Goal: Task Accomplishment & Management: Use online tool/utility

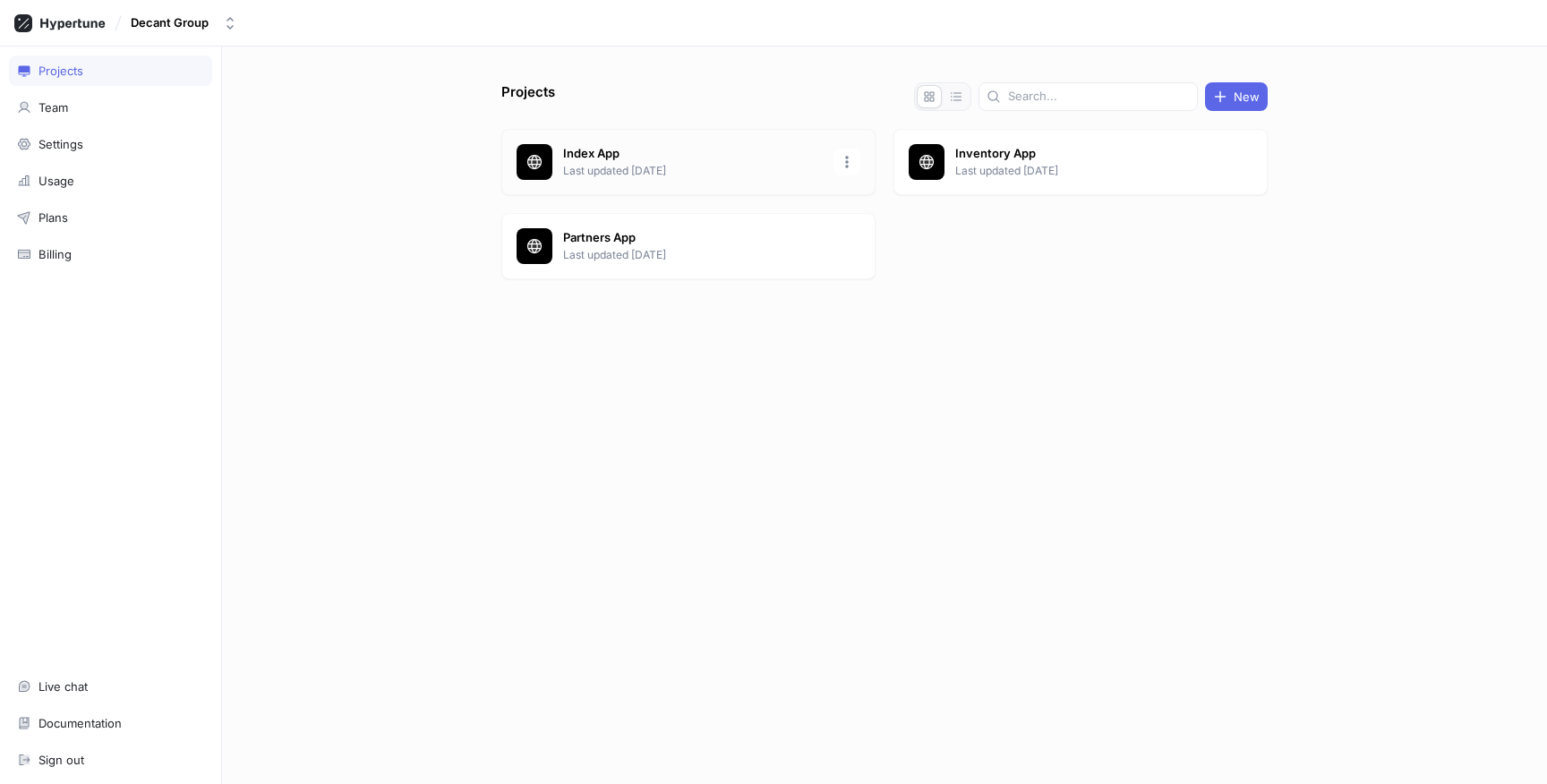
click at [682, 152] on p "Index App" at bounding box center [693, 154] width 259 height 17
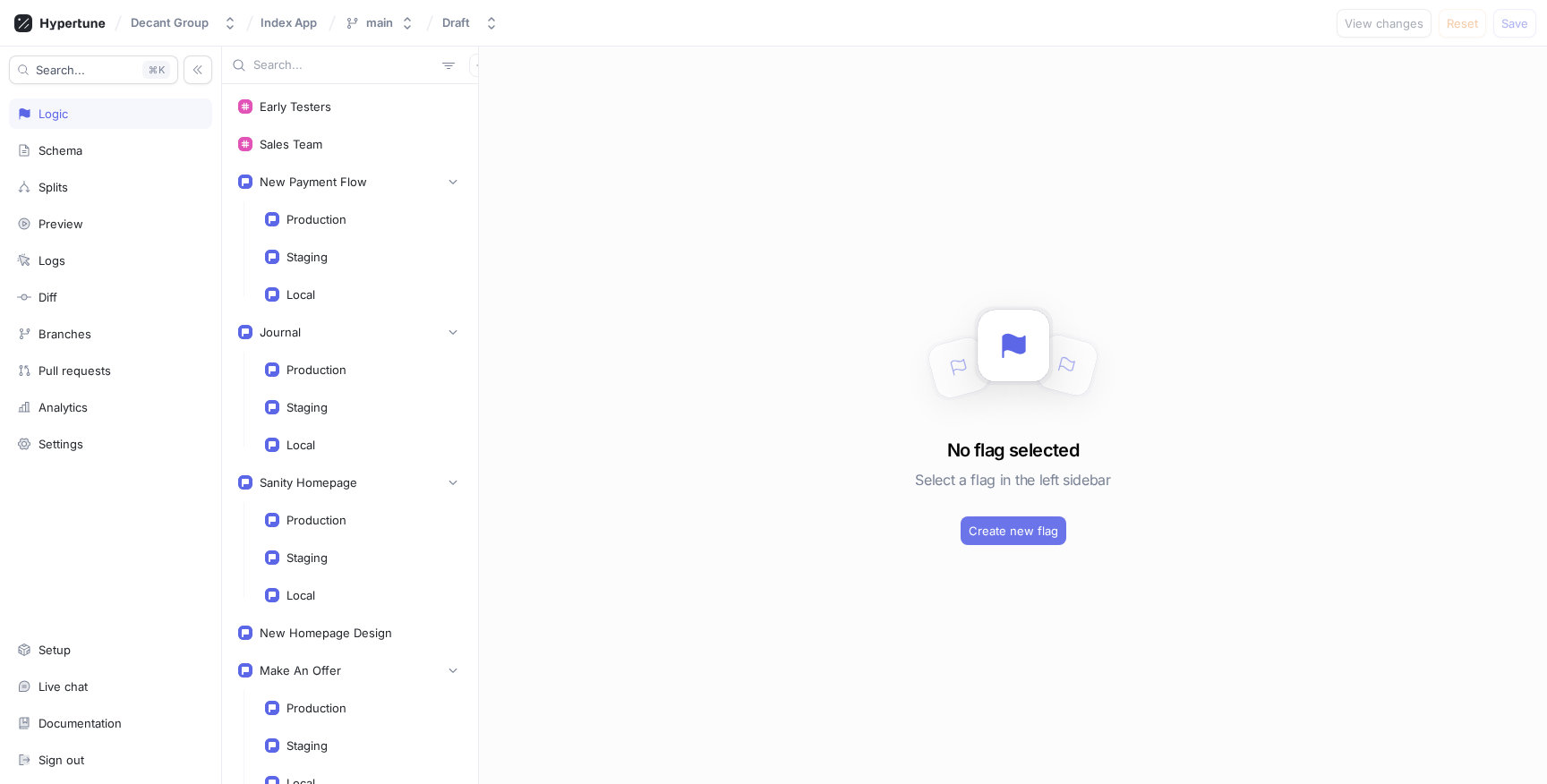
click at [1020, 526] on span "Create new flag" at bounding box center [1014, 530] width 89 height 11
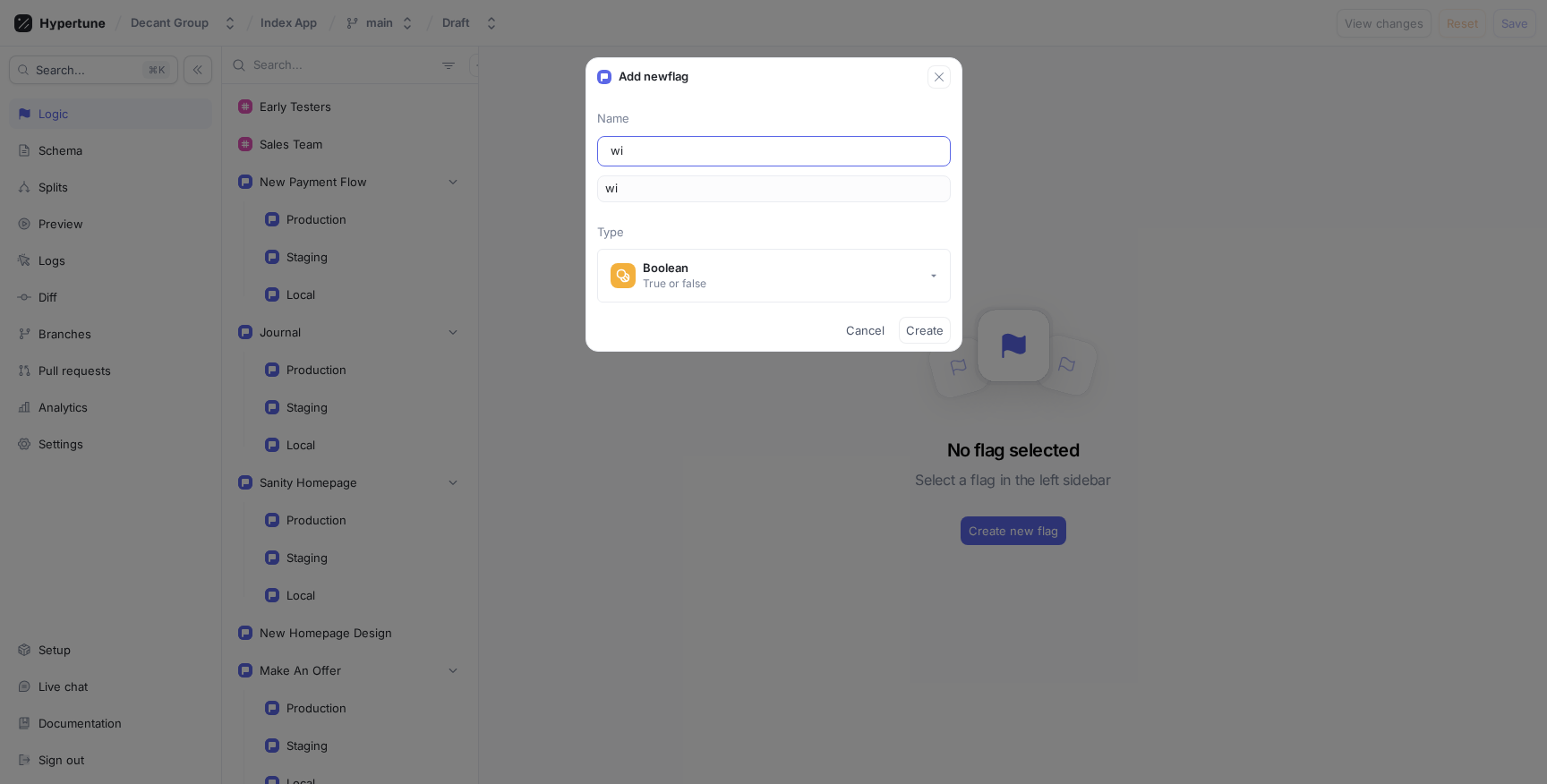
type input "wis"
type input "wish"
type input "wishl"
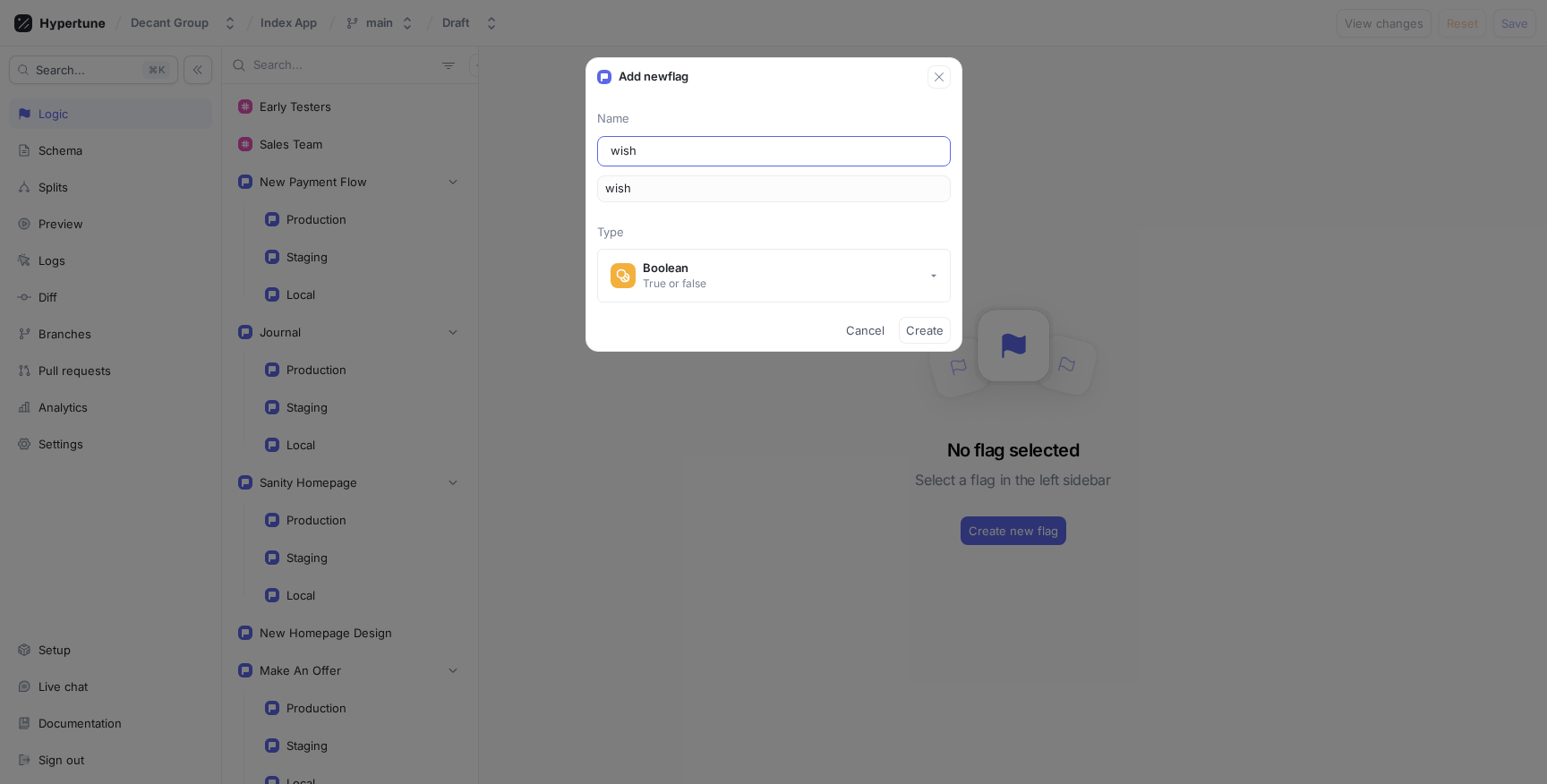
type input "wishl"
type input "wishli"
type input "wishlis"
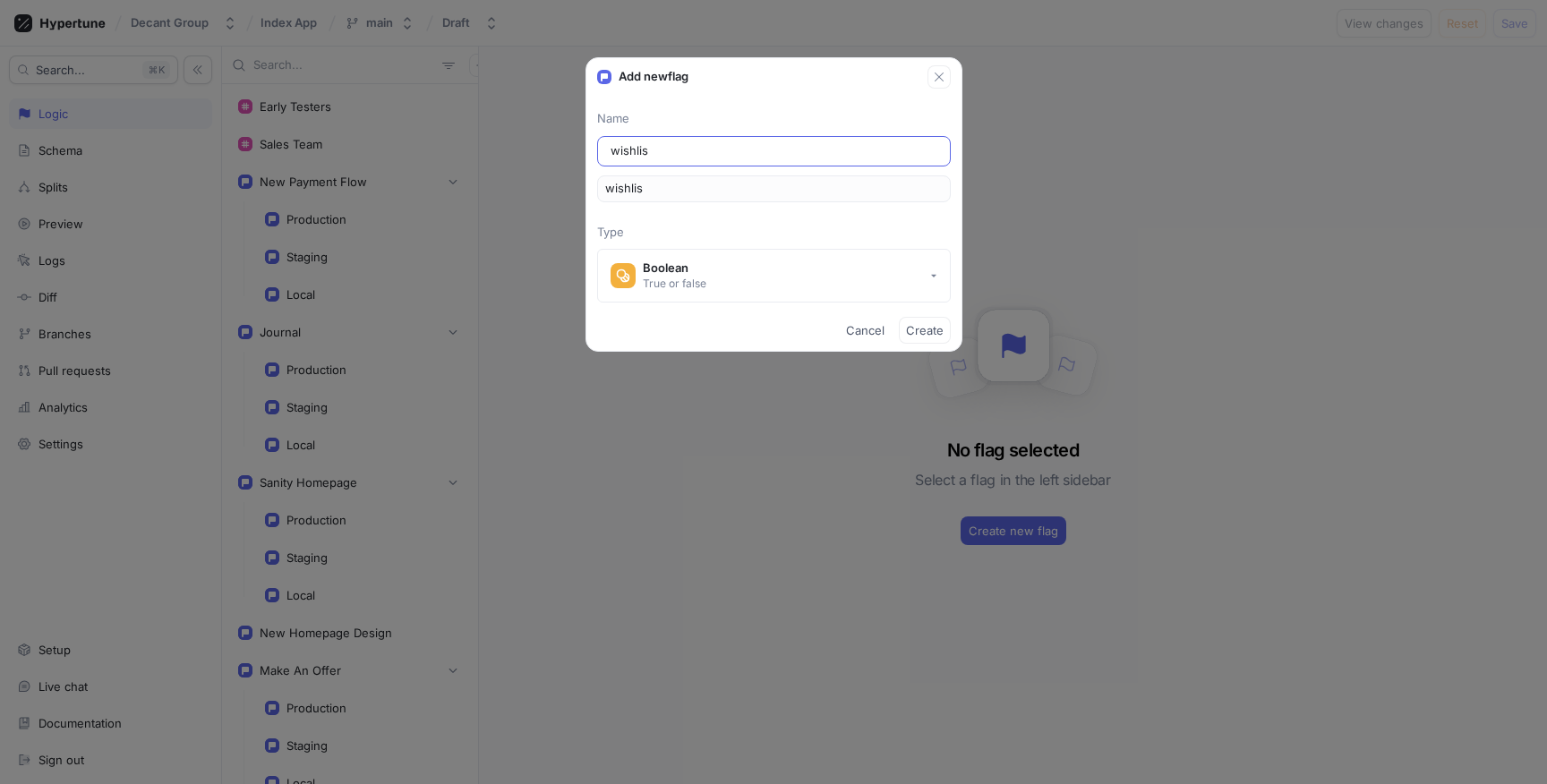
type input "wishlist"
click at [927, 336] on span "Create" at bounding box center [925, 330] width 38 height 11
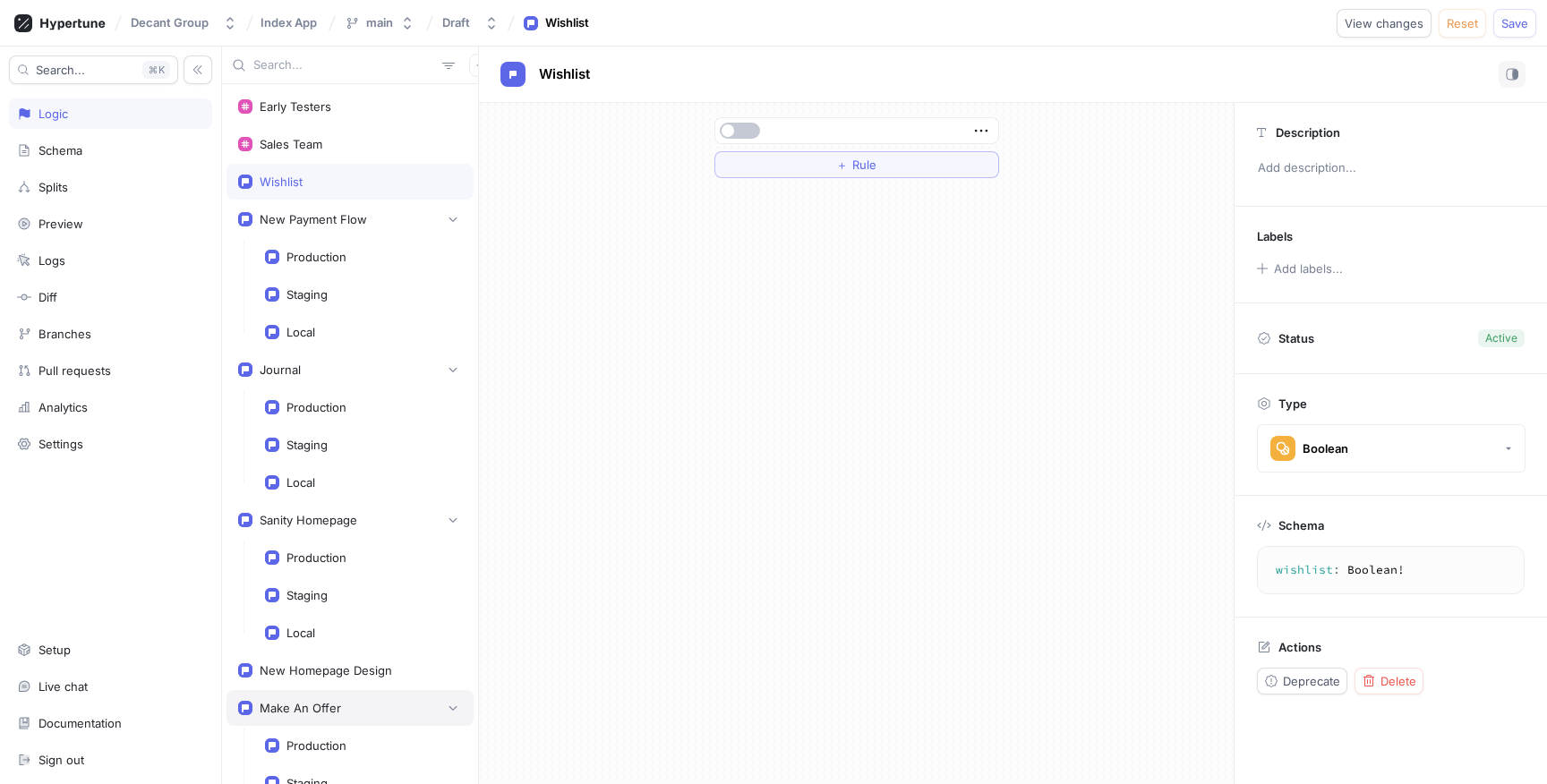
click at [342, 706] on div "Make An Offer" at bounding box center [349, 708] width 224 height 17
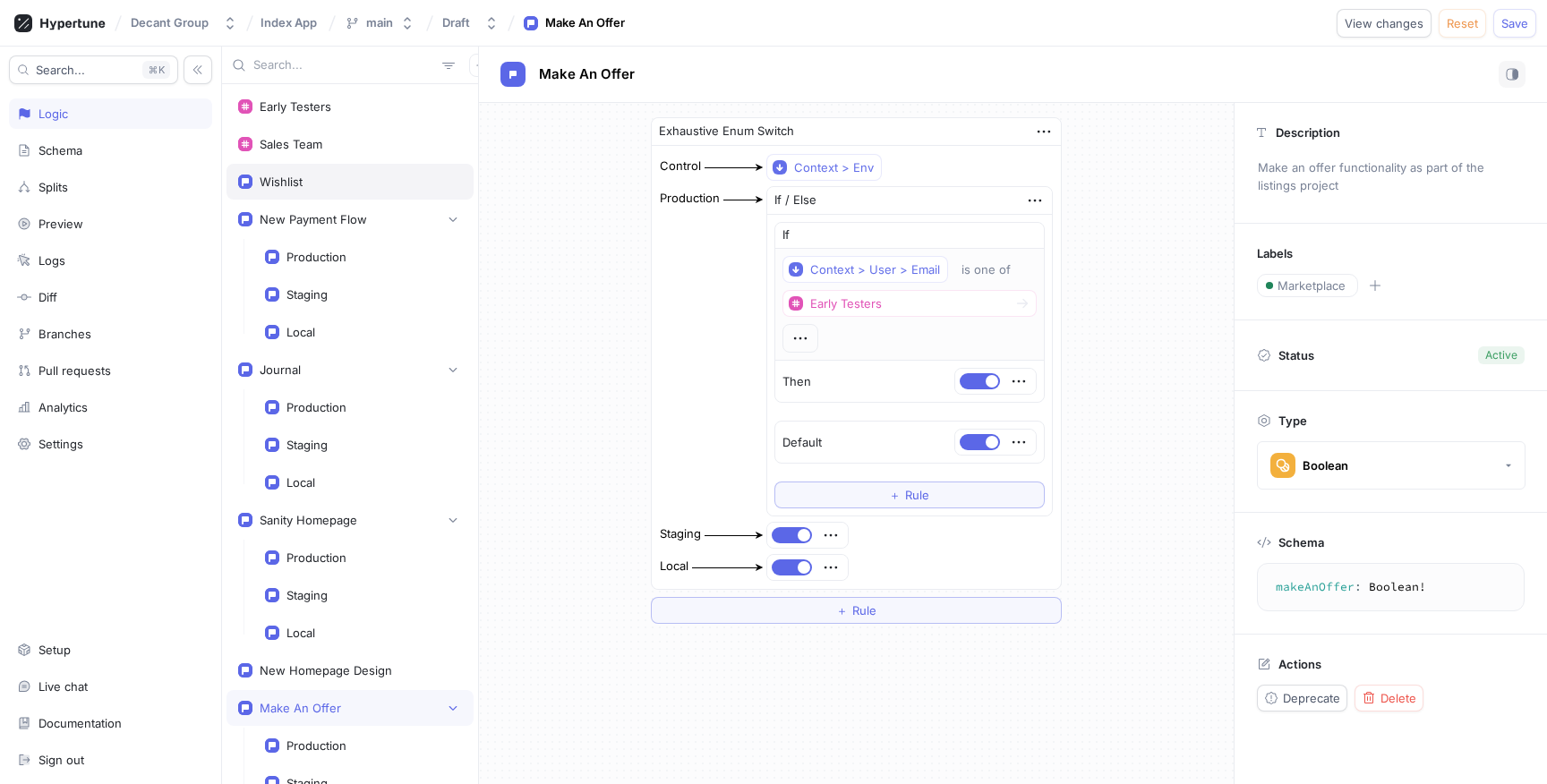
click at [329, 196] on div "Wishlist" at bounding box center [349, 181] width 247 height 36
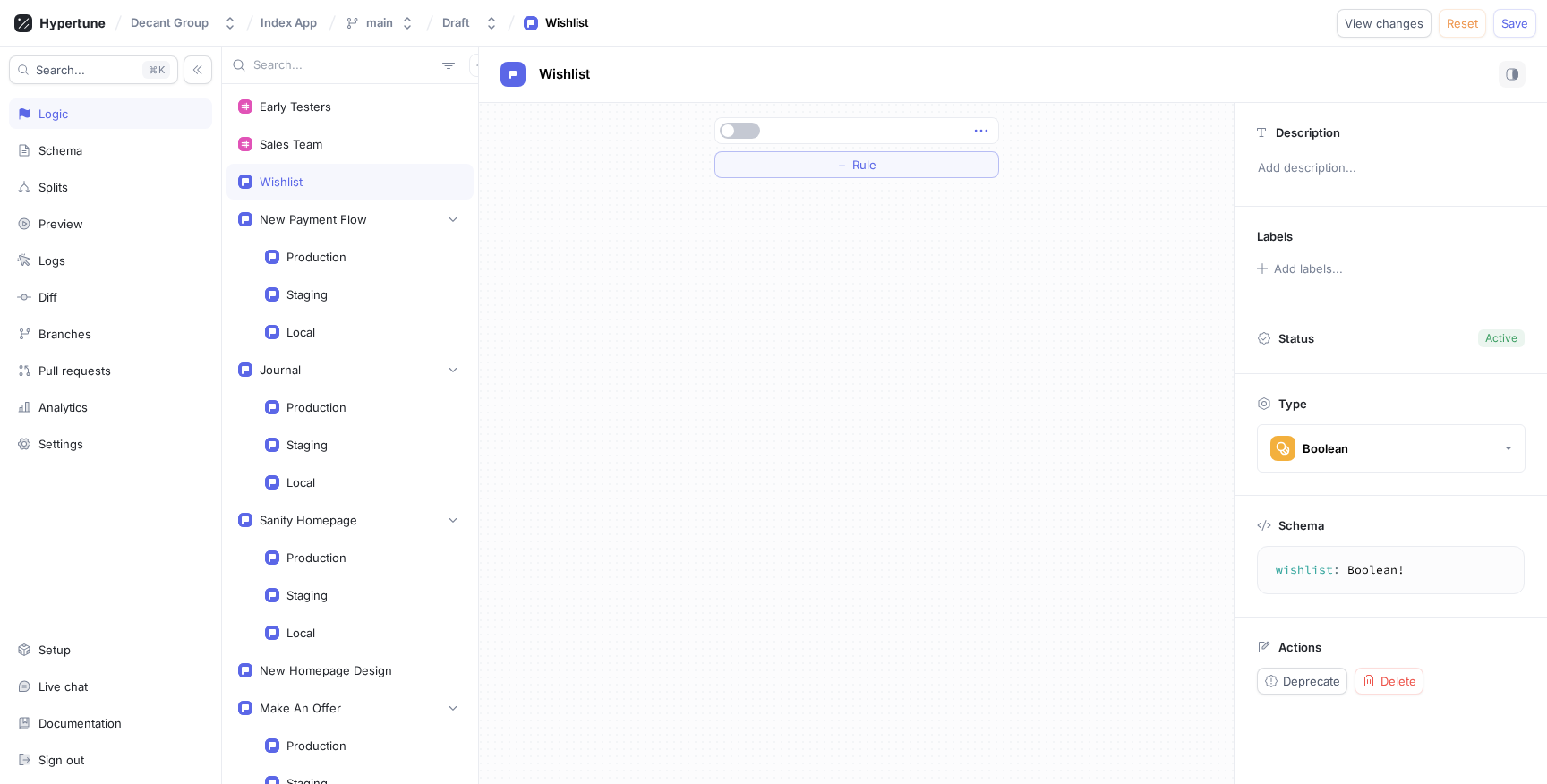
click at [980, 126] on icon "button" at bounding box center [982, 131] width 19 height 19
click at [1006, 164] on p "Delete" at bounding box center [1016, 164] width 36 height 17
click at [975, 117] on button "Select expression..." at bounding box center [857, 131] width 285 height 27
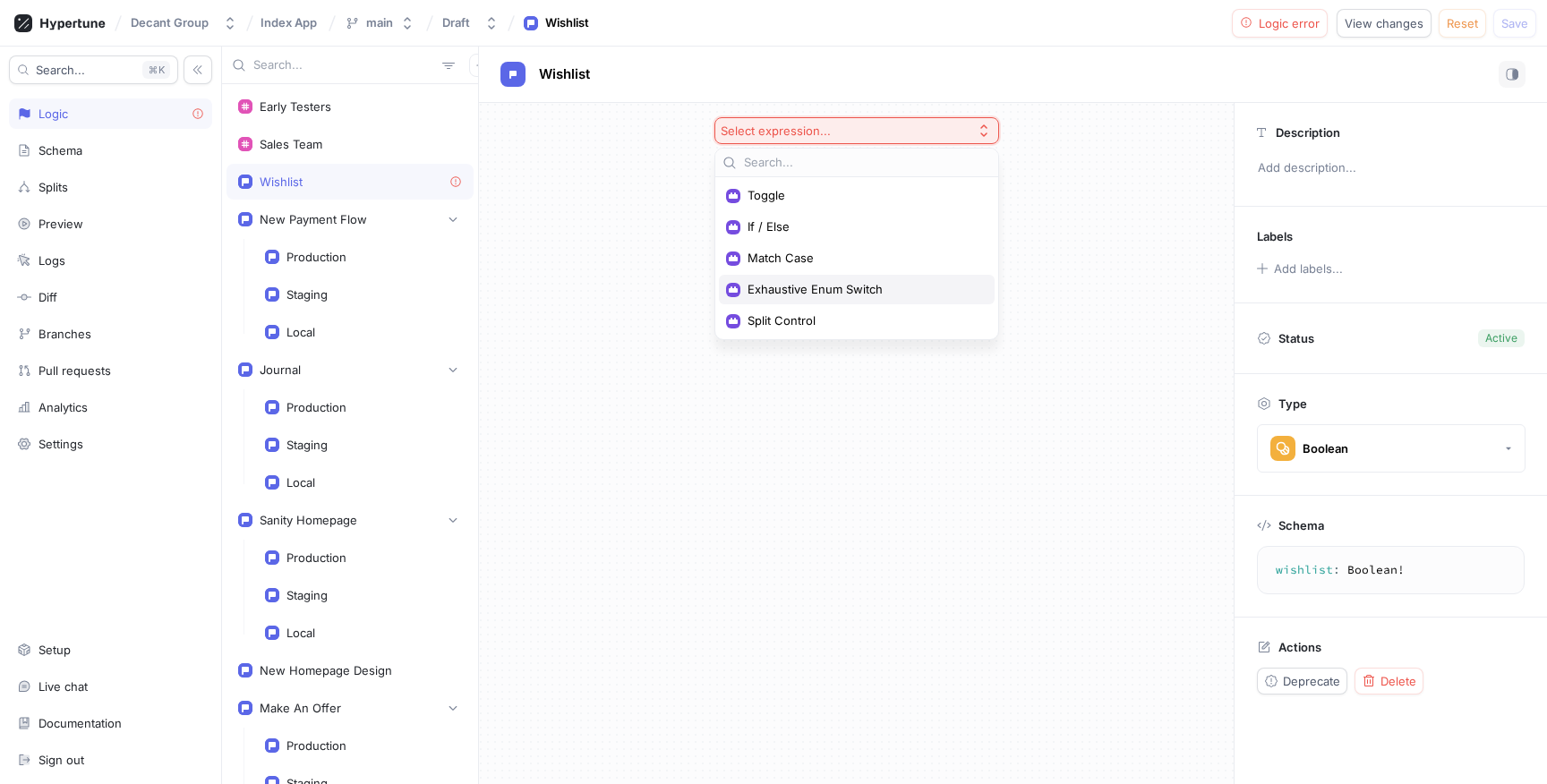
click at [925, 292] on span "Exhaustive Enum Switch" at bounding box center [863, 289] width 231 height 15
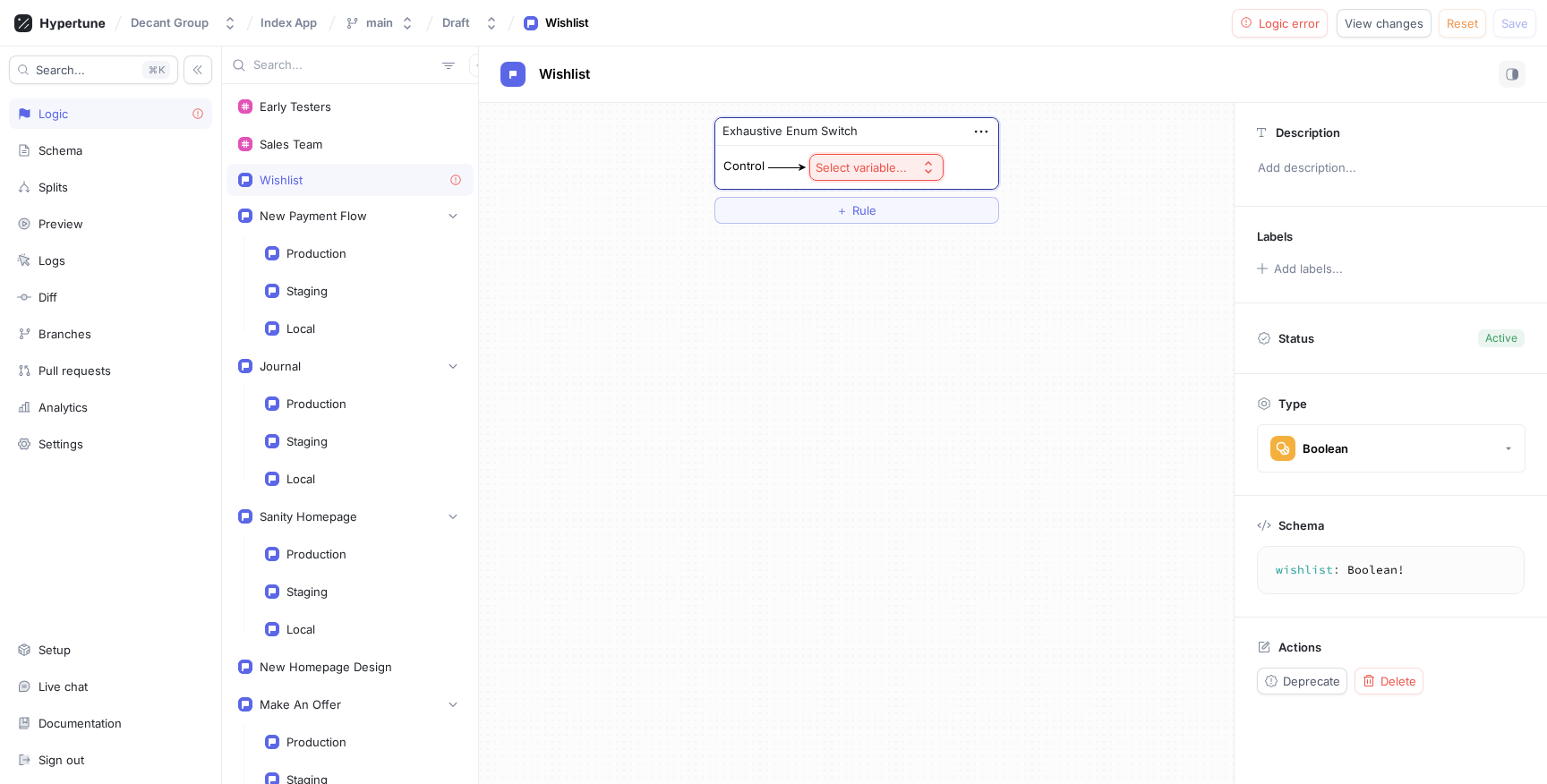
click at [900, 167] on div "Select variable..." at bounding box center [862, 168] width 91 height 15
click at [908, 243] on div "Context > Env" at bounding box center [920, 232] width 210 height 30
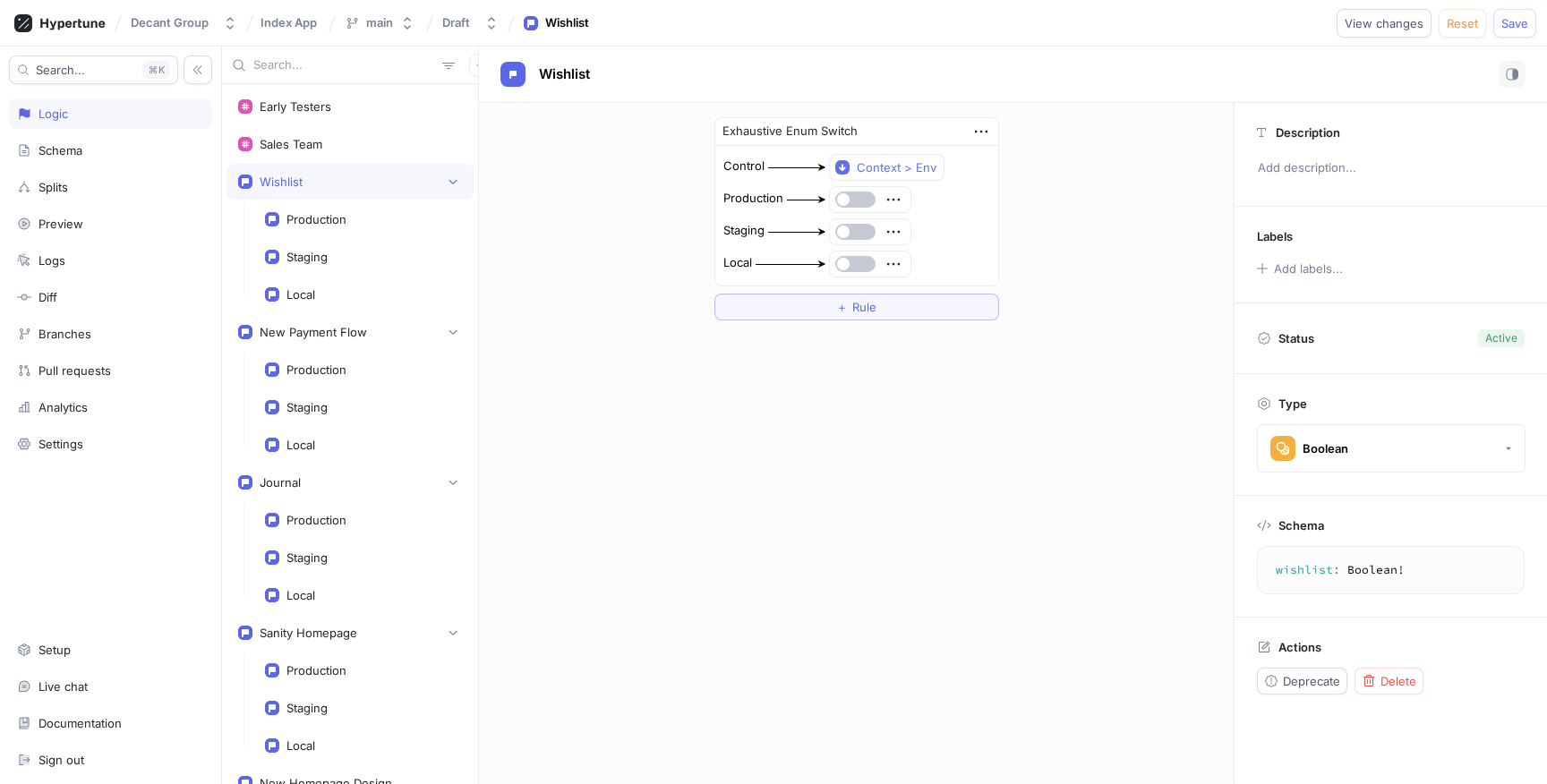
click at [834, 259] on div at bounding box center [855, 264] width 43 height 16
click at [839, 260] on span "button" at bounding box center [843, 263] width 13 height 13
click at [850, 223] on div at bounding box center [869, 232] width 80 height 25
click at [851, 225] on button "button" at bounding box center [856, 231] width 41 height 16
click at [1511, 22] on span "Save" at bounding box center [1515, 22] width 27 height 11
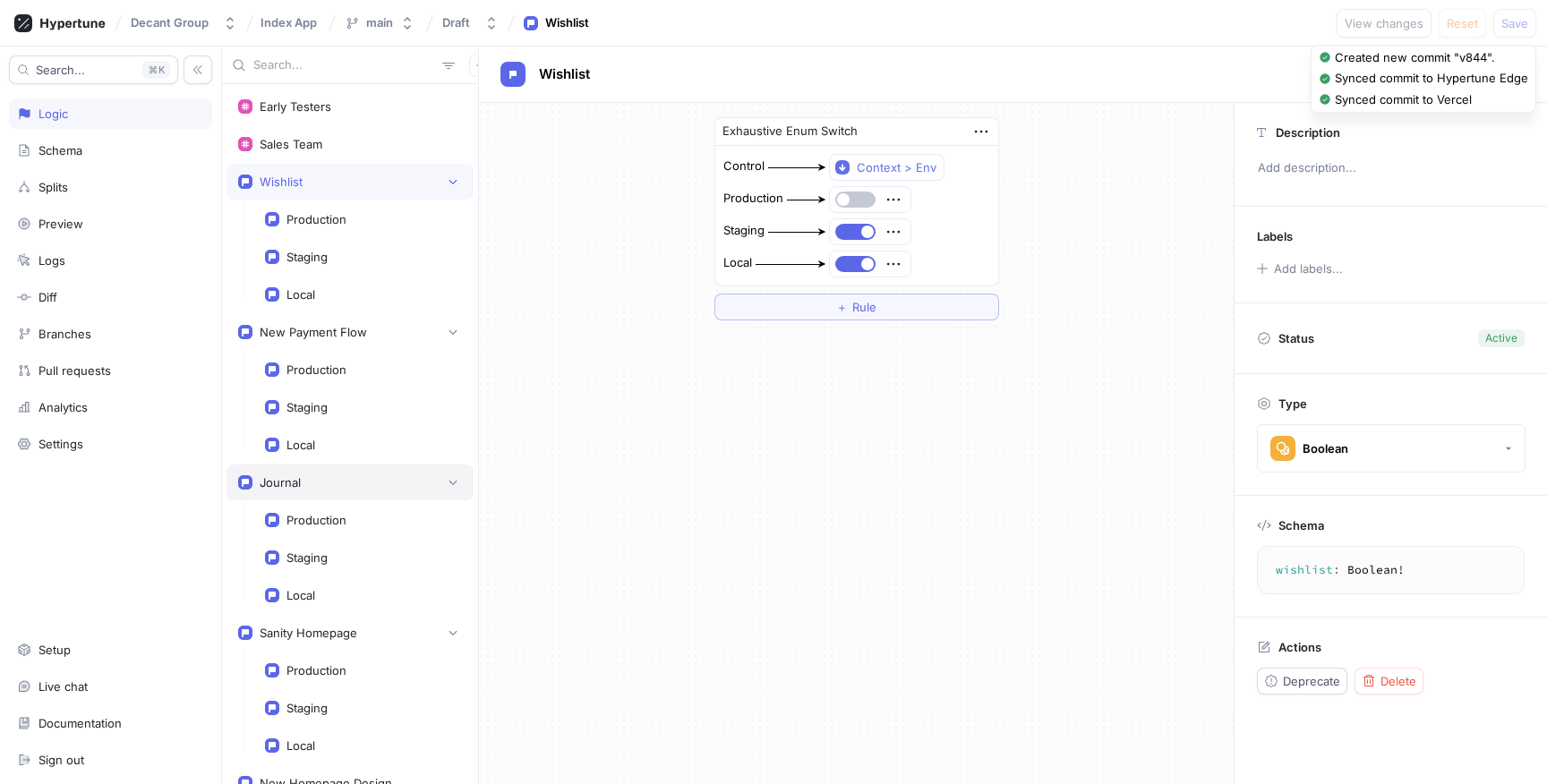
click at [345, 494] on div "Journal" at bounding box center [349, 482] width 247 height 36
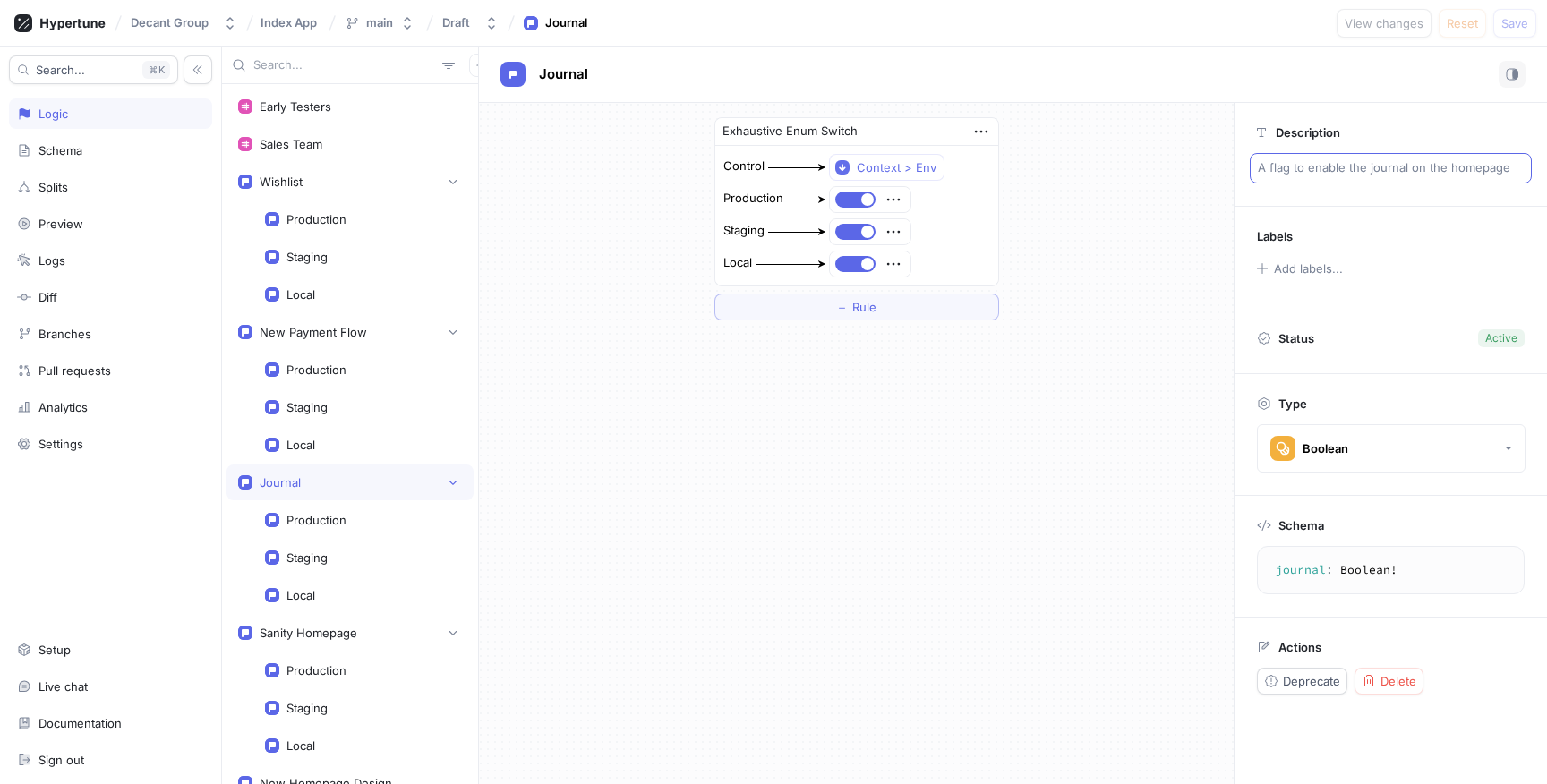
click at [1488, 171] on p "A flag to enable the journal on the homepage" at bounding box center [1390, 167] width 282 height 30
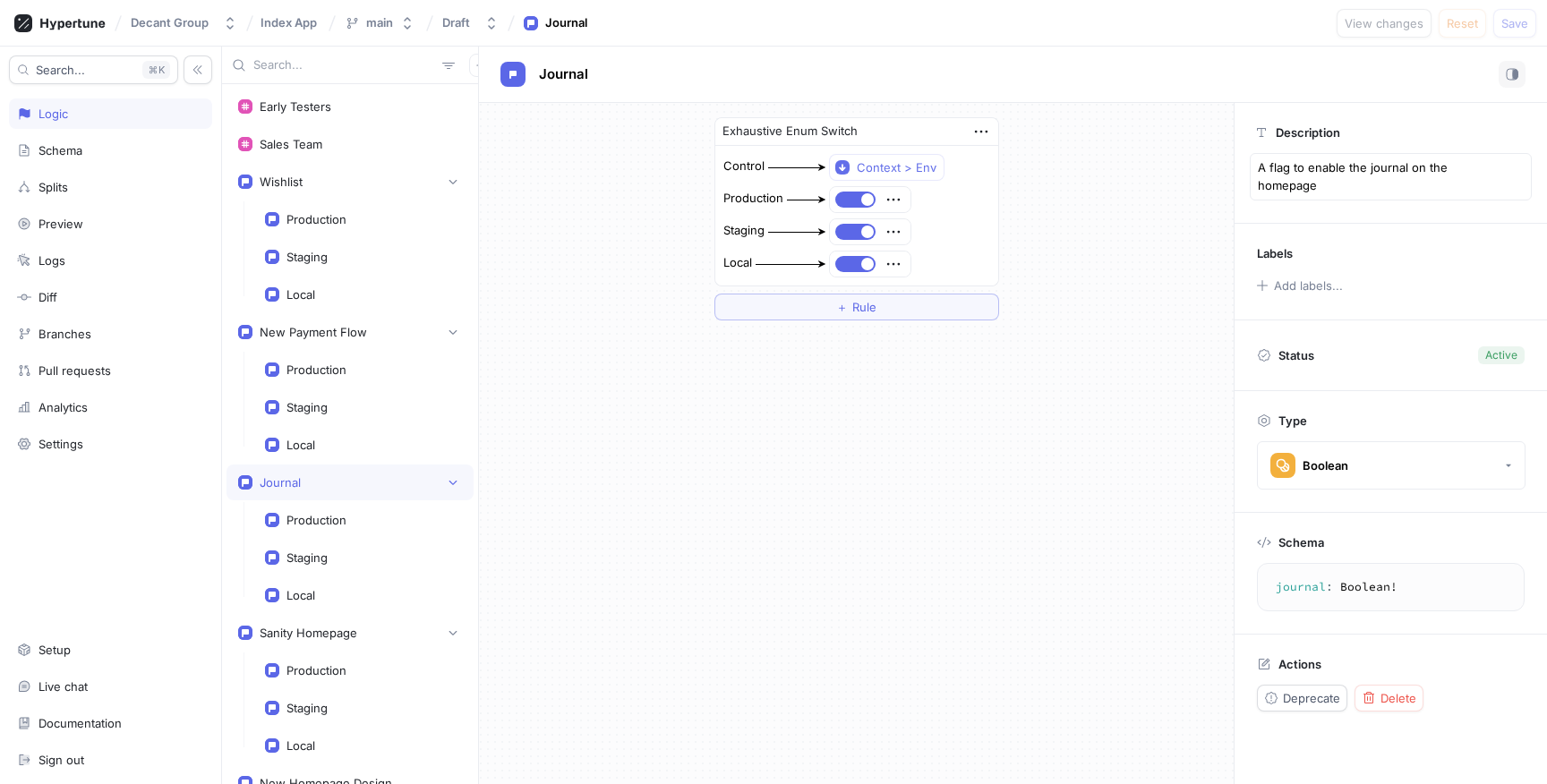
click at [1488, 171] on textarea "A flag to enable the journal on the homepage" at bounding box center [1390, 176] width 282 height 47
click at [986, 447] on div "Exhaustive Enum Switch Control Context > Env Production Staging Local ＋ Rule" at bounding box center [857, 443] width 755 height 681
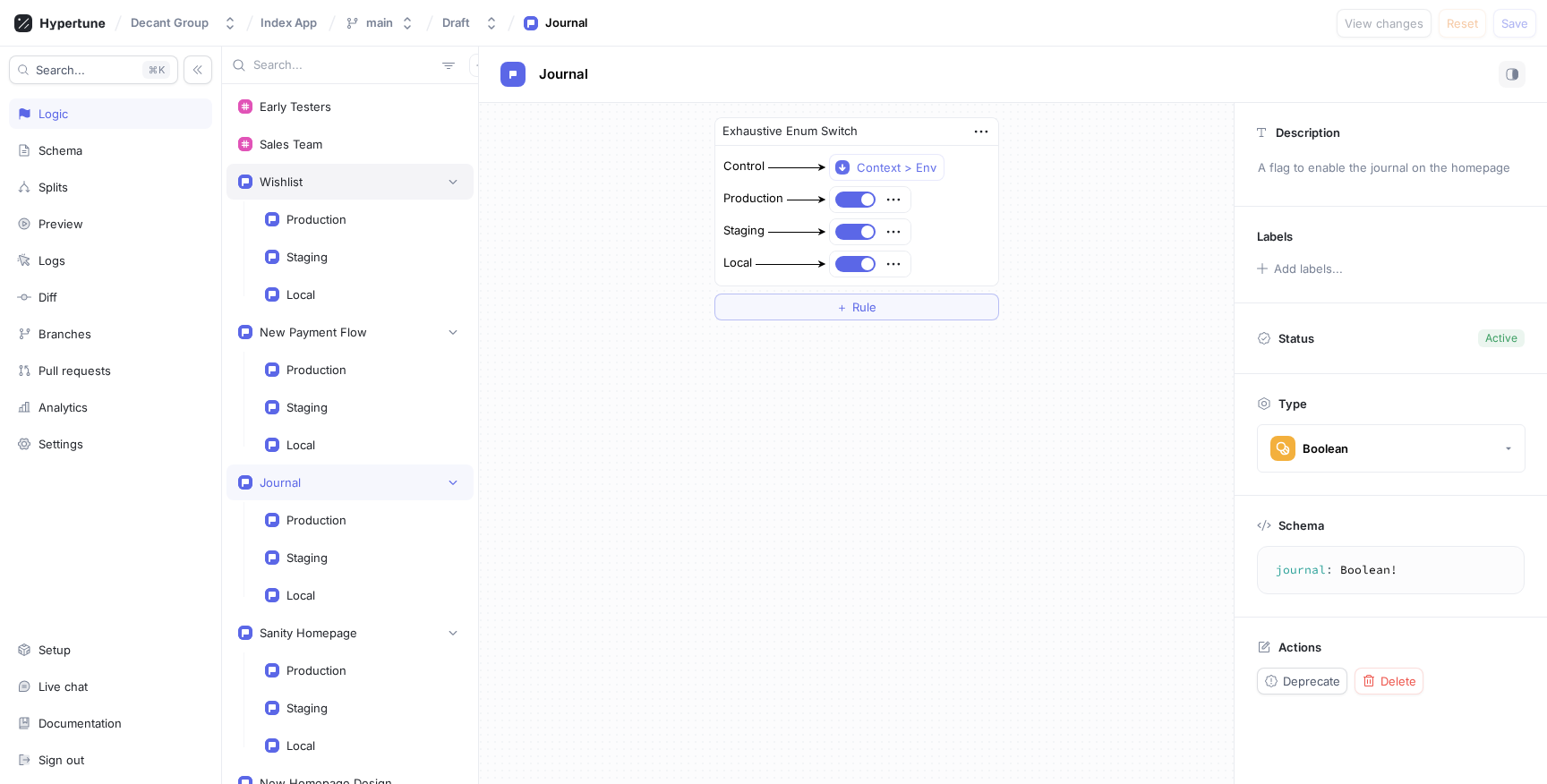
click at [343, 183] on div "Wishlist" at bounding box center [349, 182] width 224 height 17
type textarea "wishlist: Boolean!"
click at [1380, 161] on p "Add description..." at bounding box center [1390, 167] width 282 height 30
type textarea "x"
type textarea "A flag to enable the journal on the homepage"
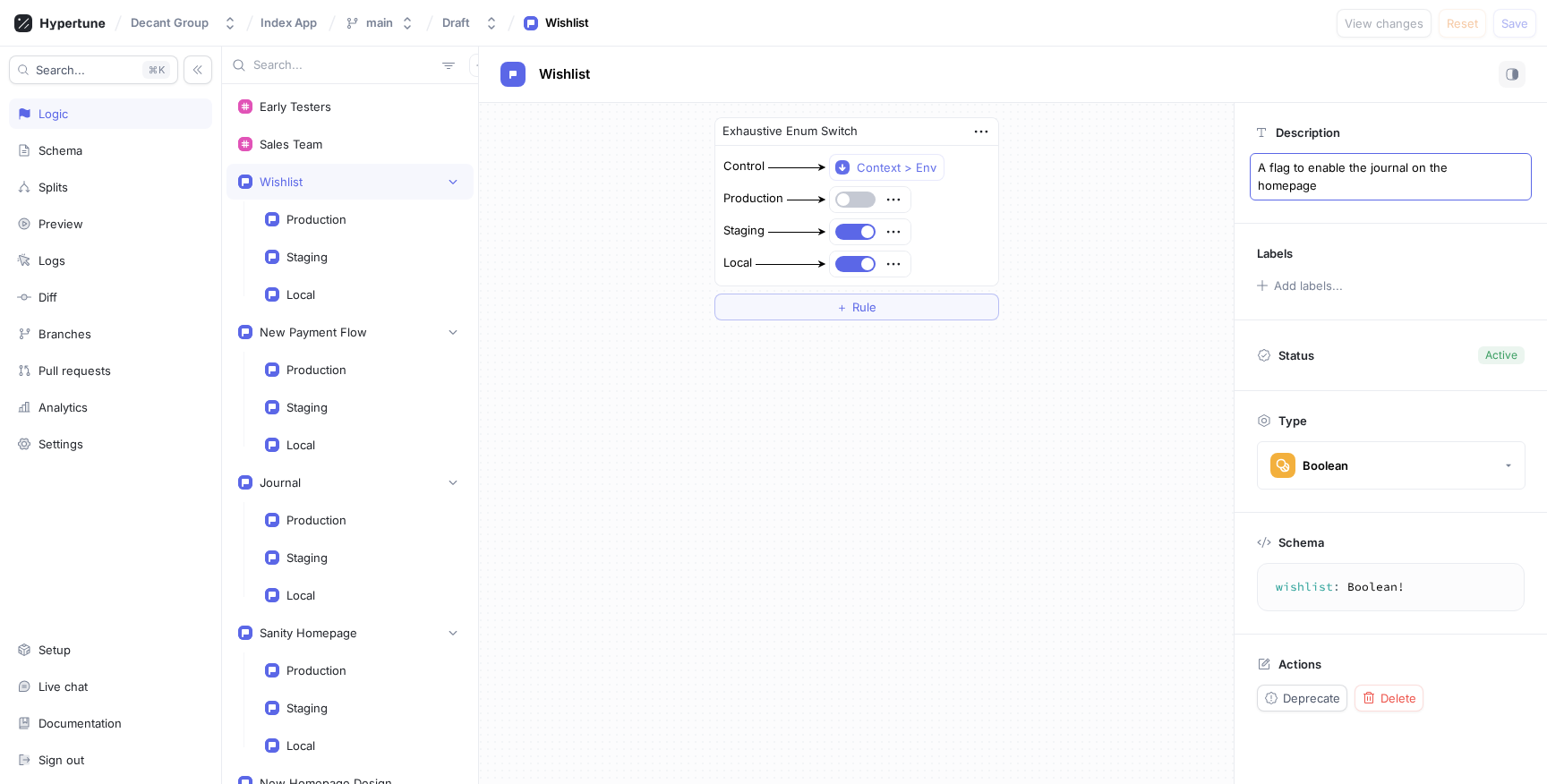
click at [1385, 166] on textarea "A flag to enable the journal on the homepage" at bounding box center [1390, 176] width 282 height 47
type textarea "x"
type textarea "A flag to enable the w on the homepage"
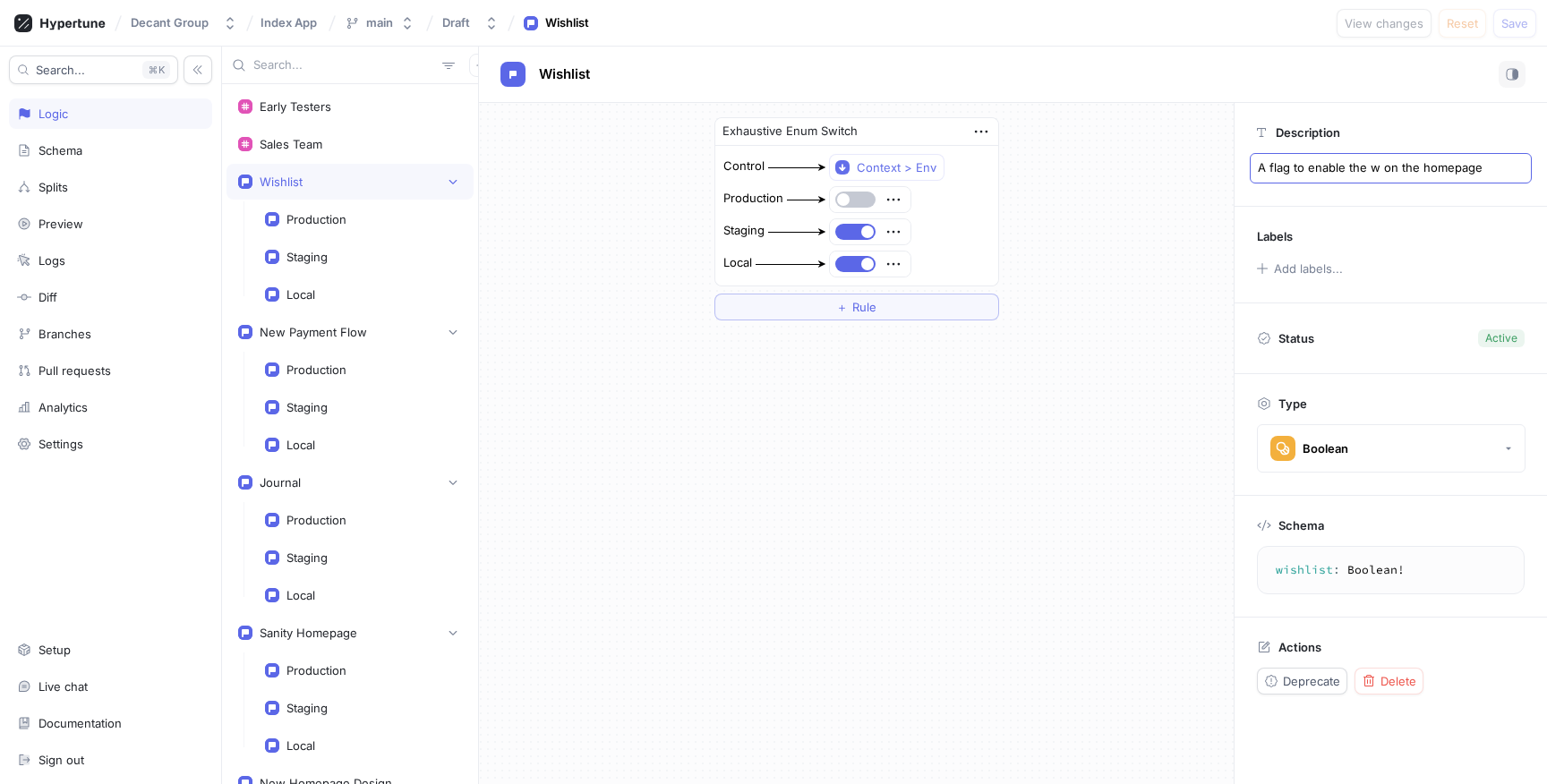
type textarea "x"
type textarea "A flag to enable the wi on the homepage"
type textarea "x"
type textarea "A flag to enable the wis on the homepage"
type textarea "x"
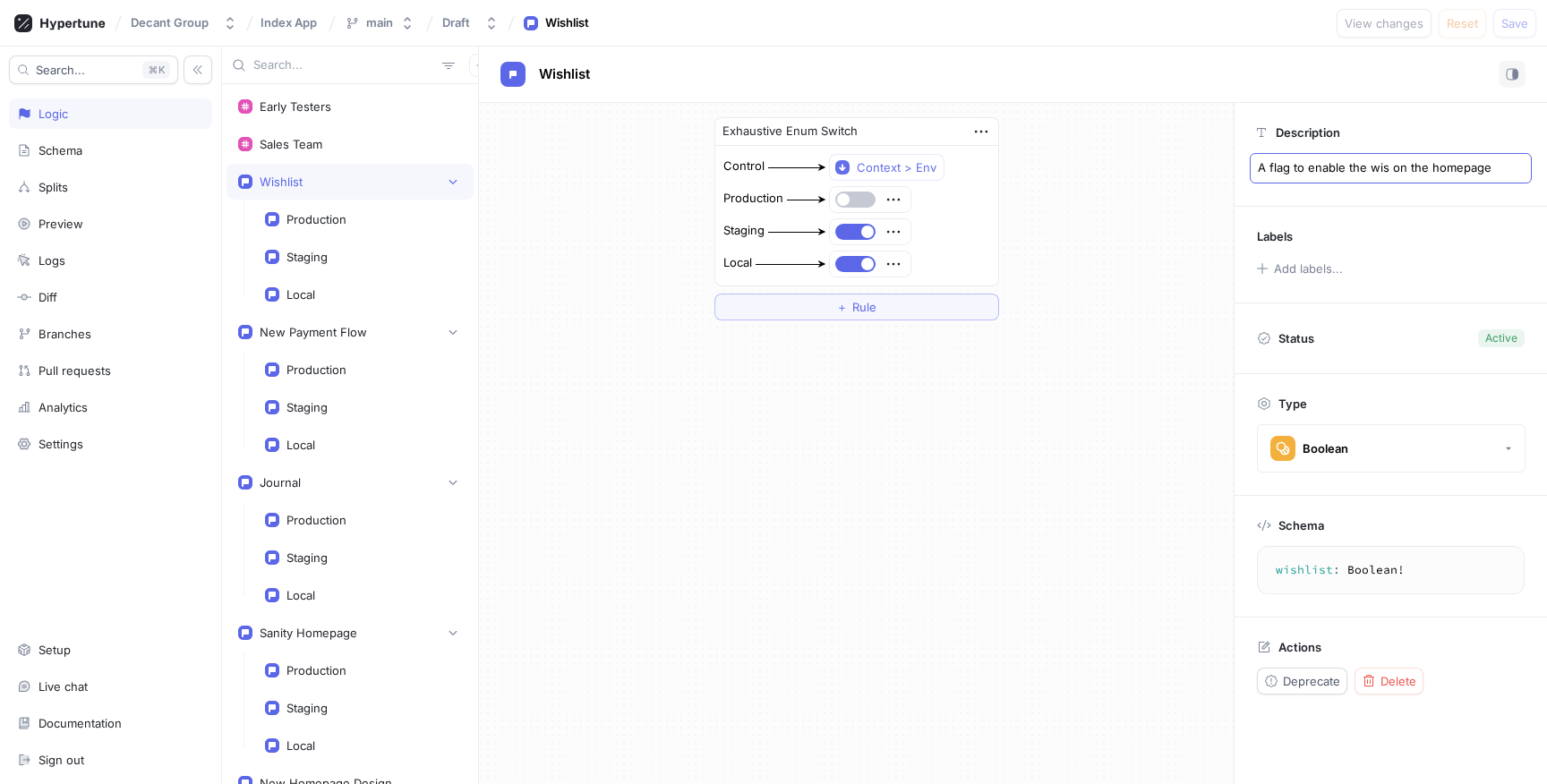
type textarea "A flag to enable the wish on the homepage"
type textarea "x"
type textarea "A flag to enable the wishl on the homepage"
type textarea "x"
type textarea "A flag to enable the wishli on the homepage"
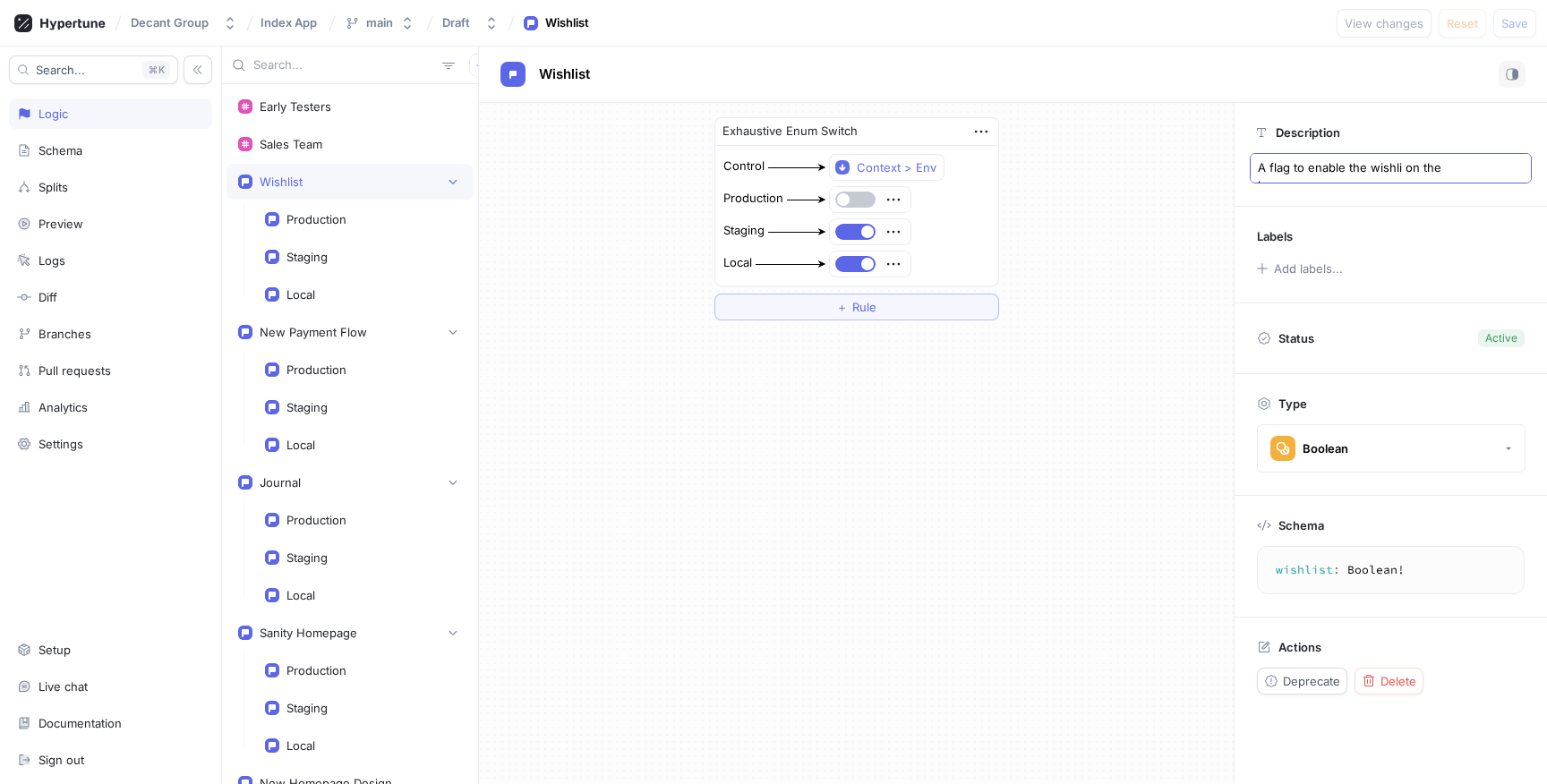
type textarea "x"
type textarea "A flag to enable the wishlis on the homepage"
type textarea "x"
type textarea "A flag to enable the wishlist on the homepage"
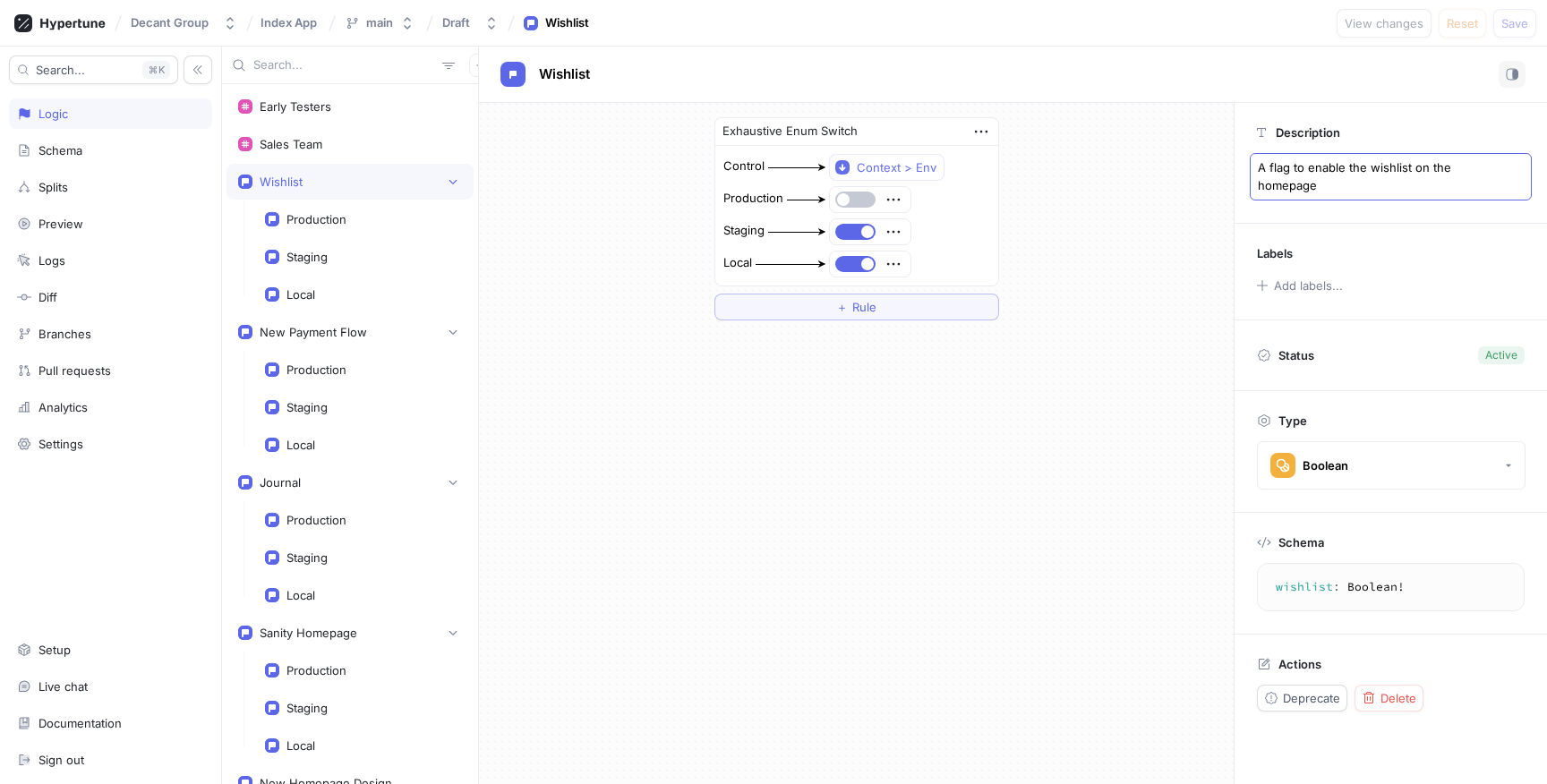
click at [1290, 185] on textarea "A flag to enable the wishlist on the homepage" at bounding box center [1390, 176] width 282 height 47
click at [1289, 185] on textarea "A flag to enable the wishlist on the homepage" at bounding box center [1390, 176] width 282 height 47
type textarea "x"
type textarea "A flag to enable the wishlist on the"
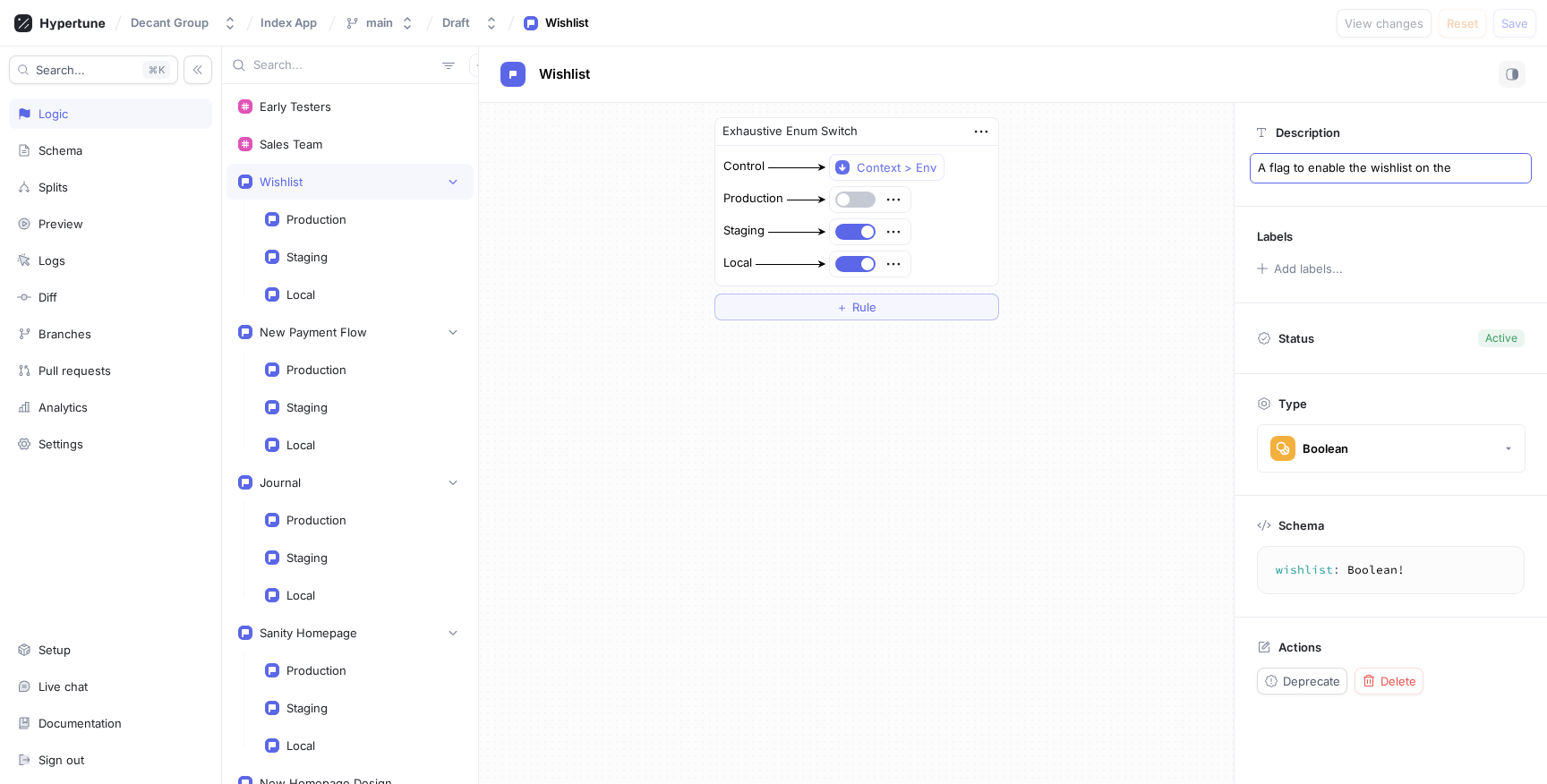
type textarea "x"
type textarea "A flag to enable the wishlist on th"
type textarea "x"
type textarea "A flag to enable the wishlist on t"
type textarea "x"
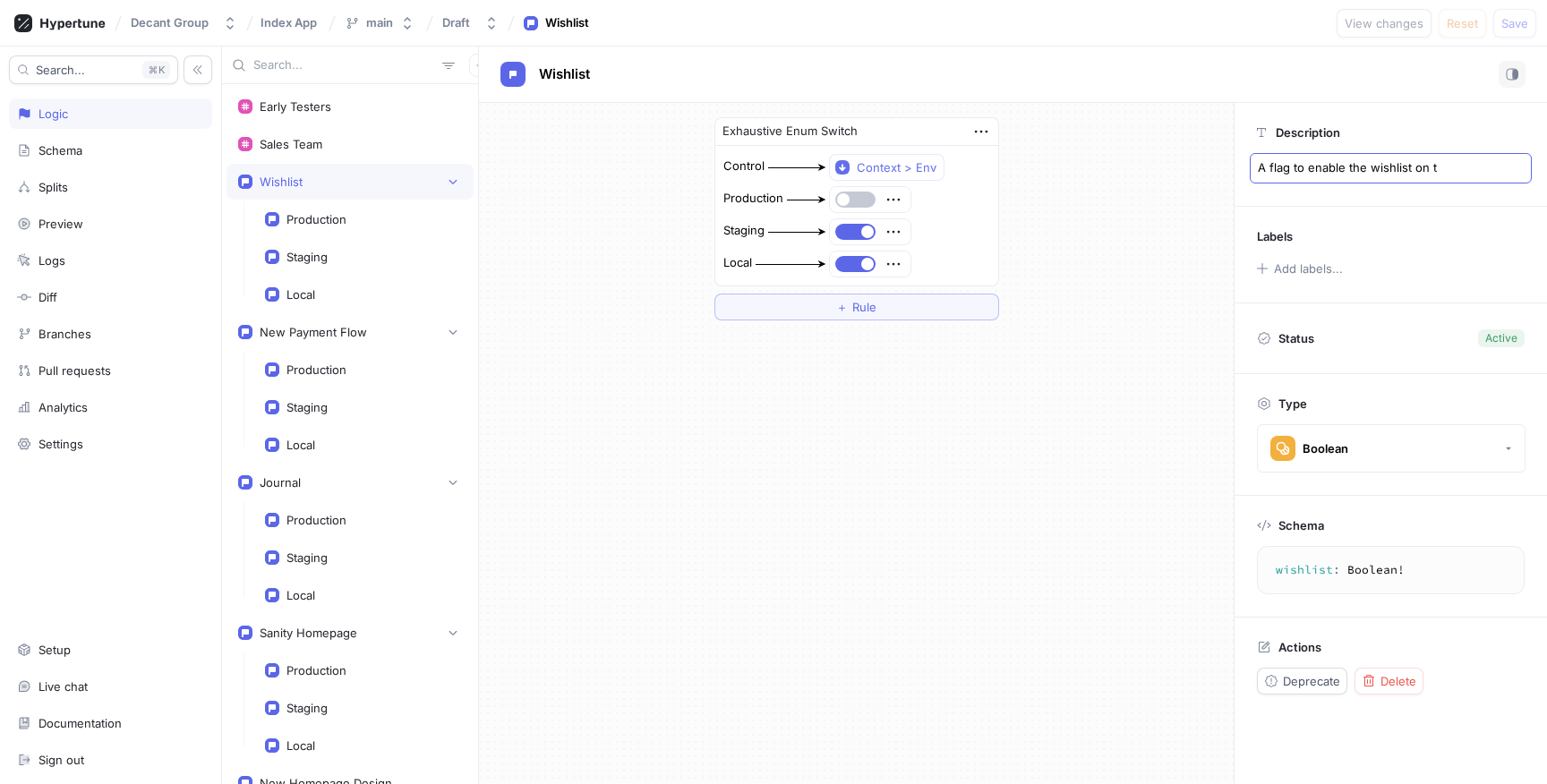
type textarea "A flag to enable the wishlist on"
type textarea "x"
type textarea "A flag to enable the wishlist on"
type textarea "x"
type textarea "A flag to enable the wishlist o"
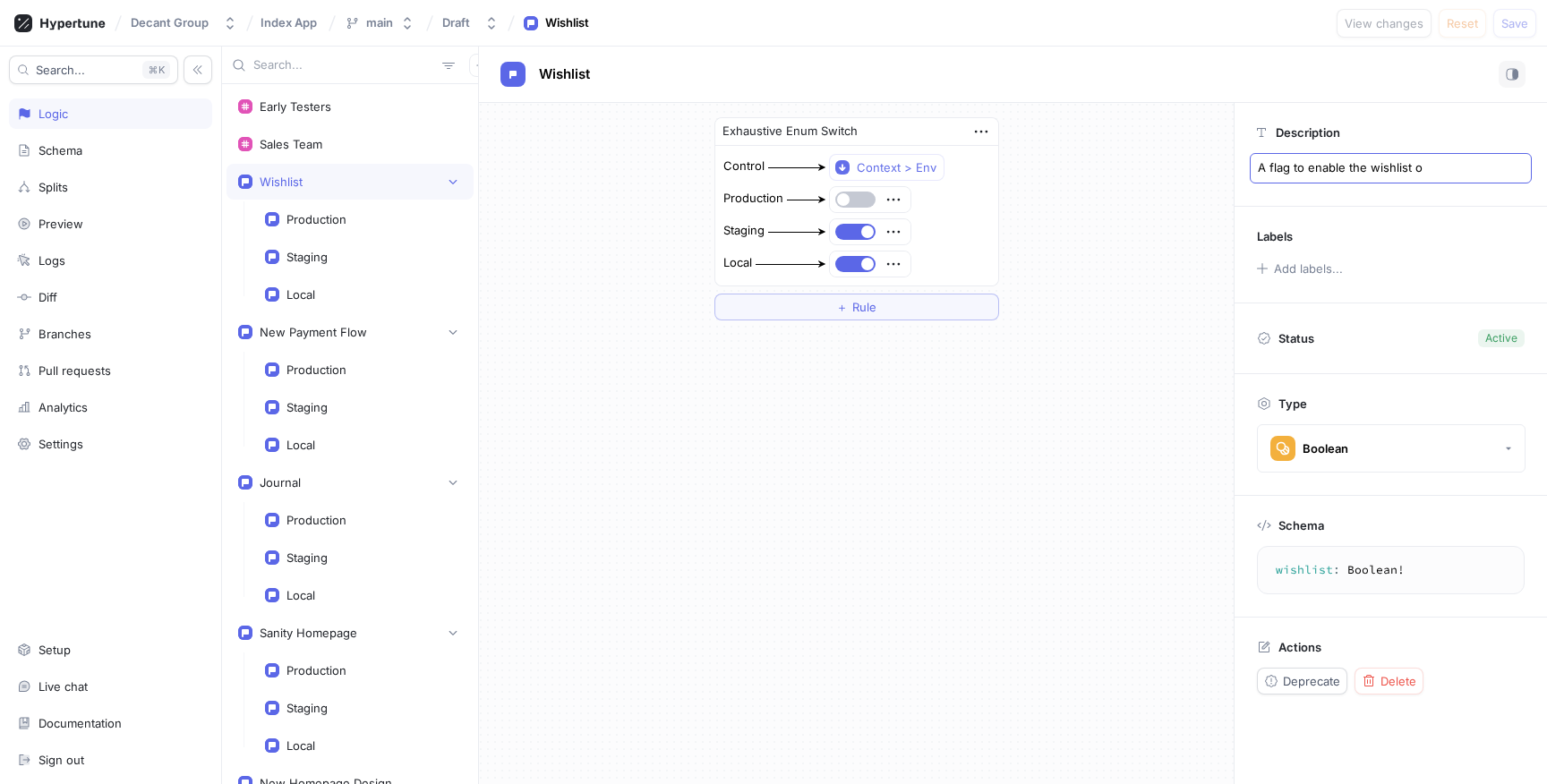
type textarea "x"
type textarea "A flag to enable the wishlist"
type textarea "x"
type textarea "A flag to enable the wishlist"
click at [1099, 141] on div "Exhaustive Enum Switch Control Context > Env Production Staging Local ＋ Rule" at bounding box center [857, 219] width 755 height 232
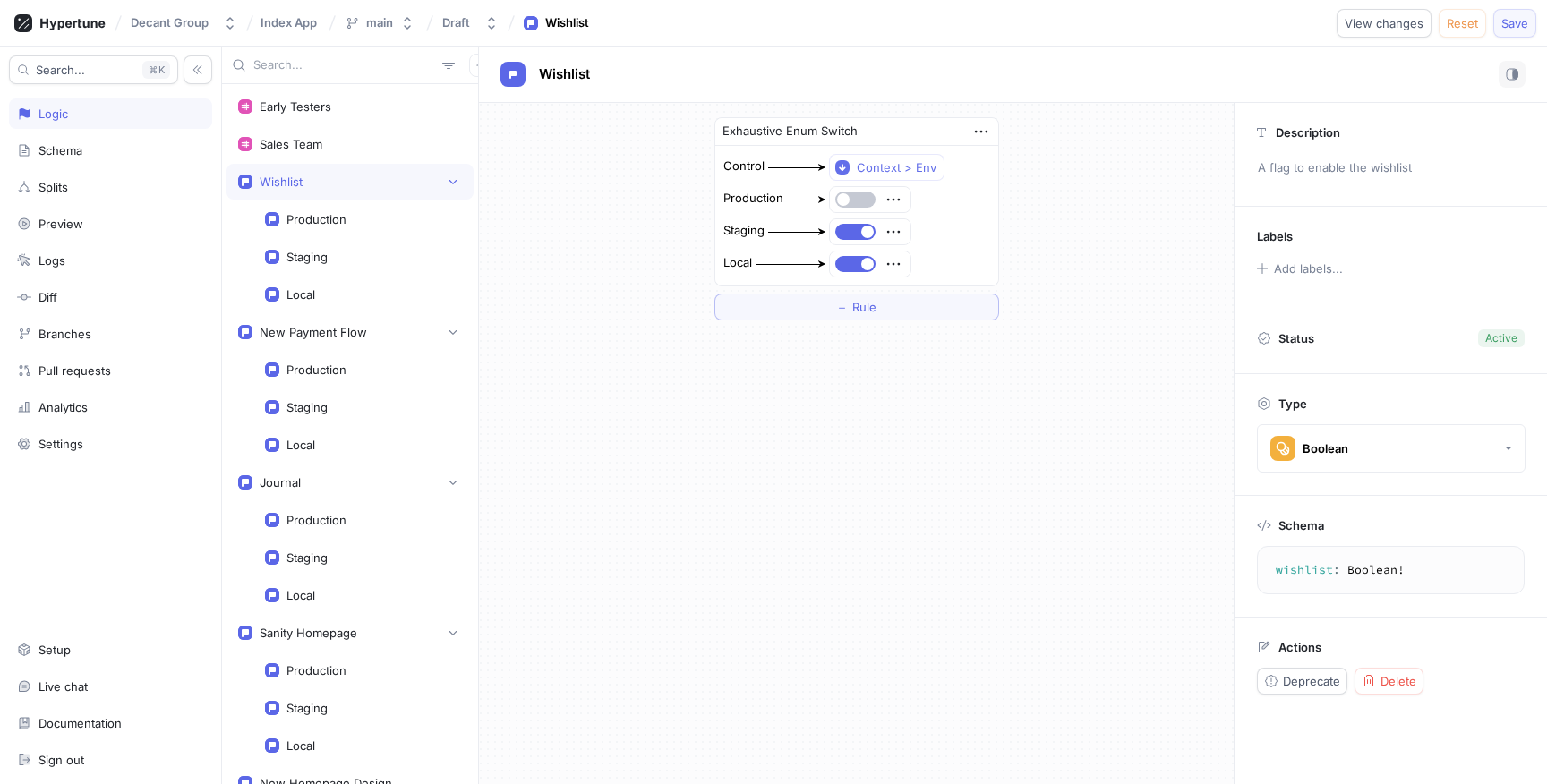
click at [1502, 22] on span "Save" at bounding box center [1515, 22] width 27 height 11
